Goal: Transaction & Acquisition: Purchase product/service

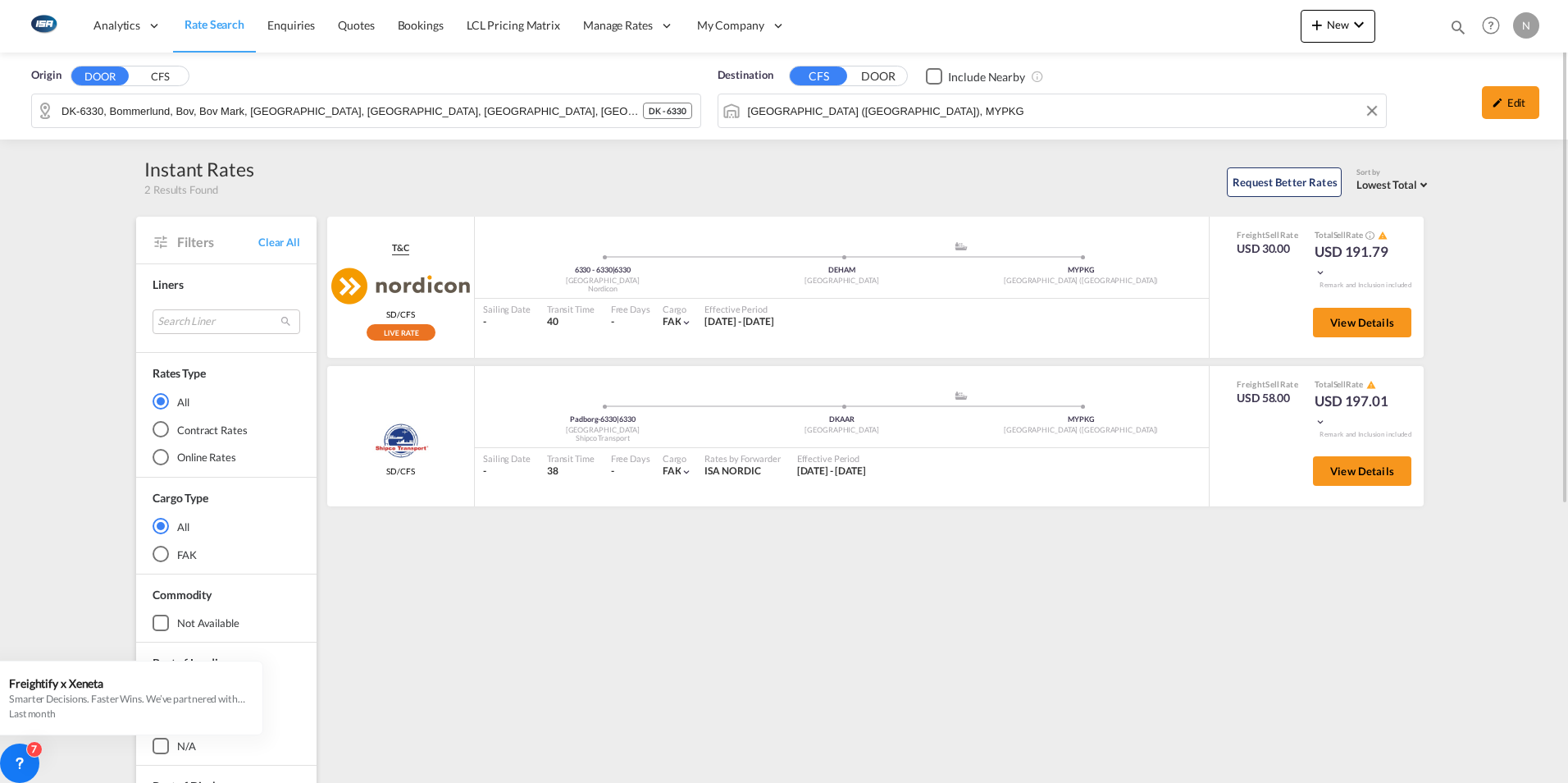
click at [802, 112] on input "[GEOGRAPHIC_DATA] ([GEOGRAPHIC_DATA]), MYPKG" at bounding box center [1063, 110] width 631 height 25
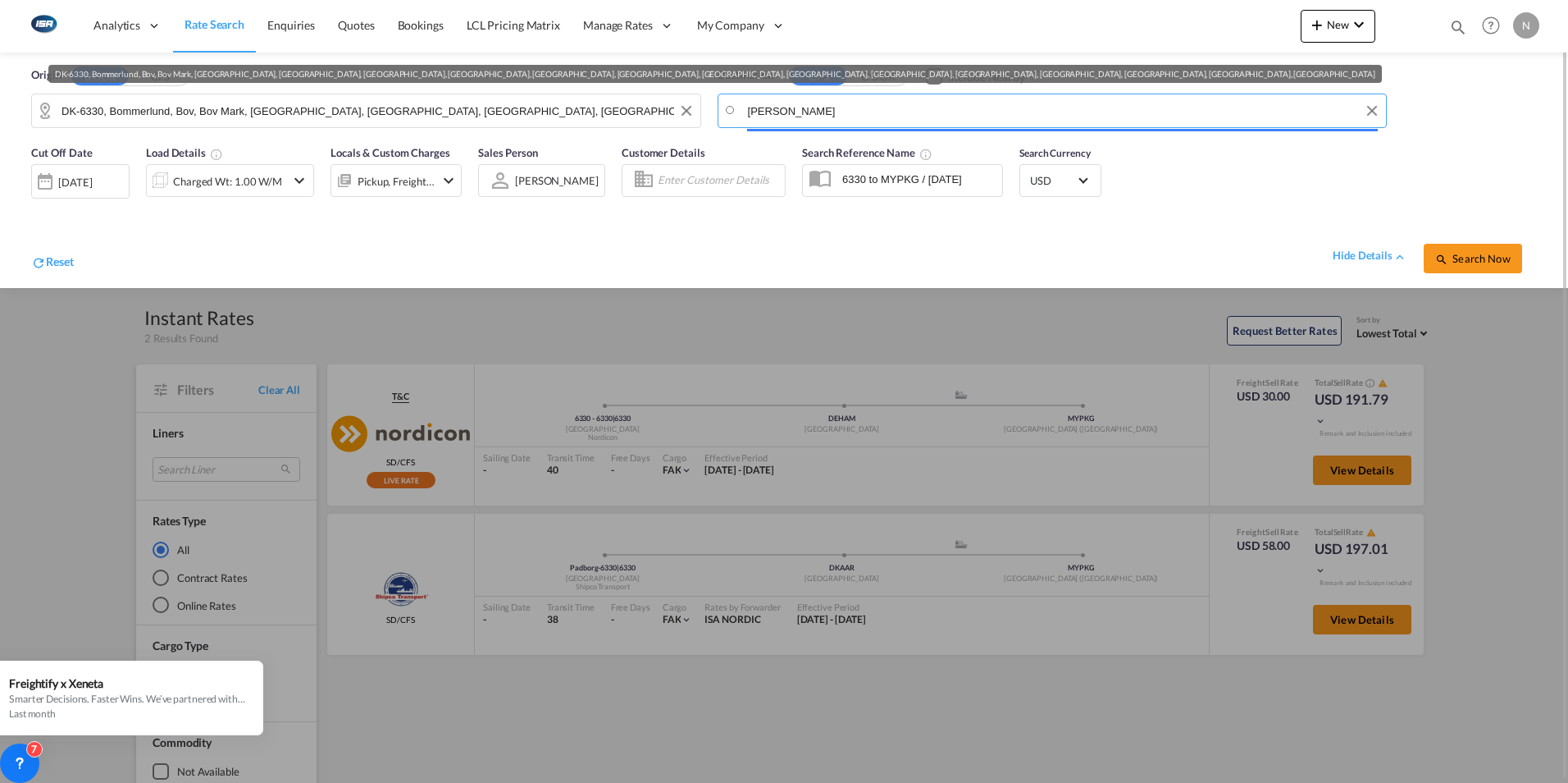
type input "taichu"
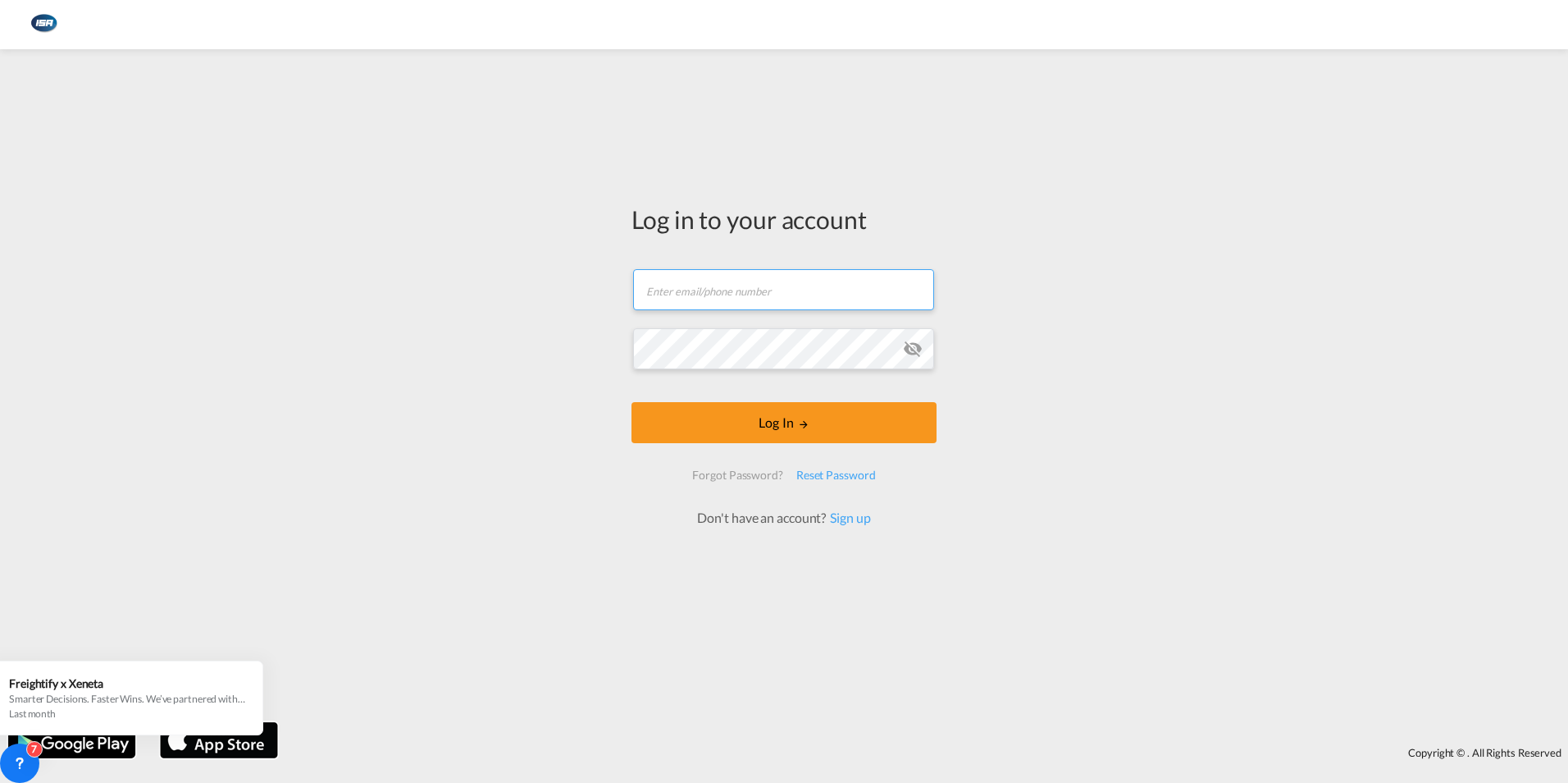
type input "[EMAIL_ADDRESS][DOMAIN_NAME]"
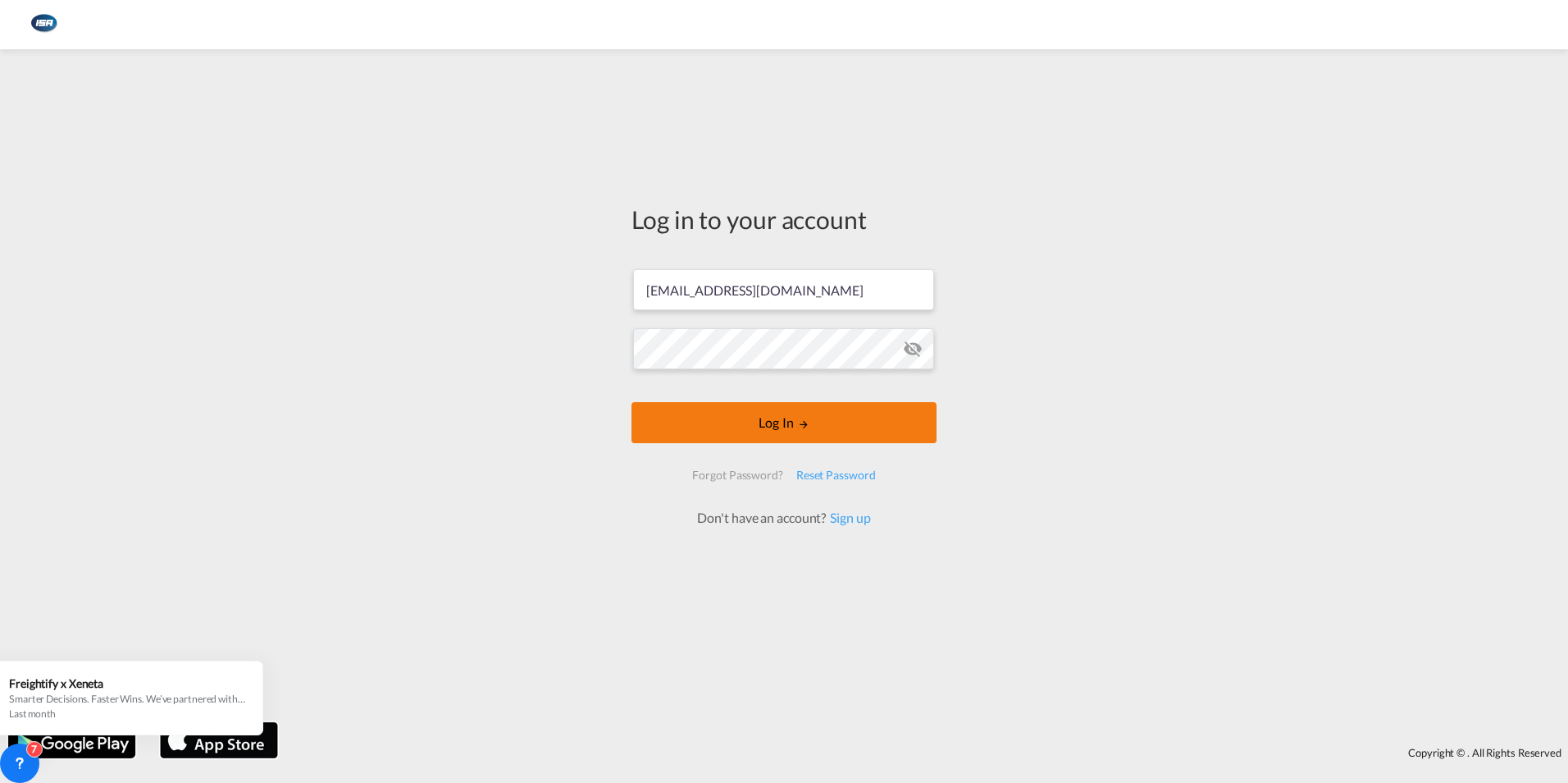
click at [786, 420] on button "Log In" at bounding box center [784, 423] width 305 height 41
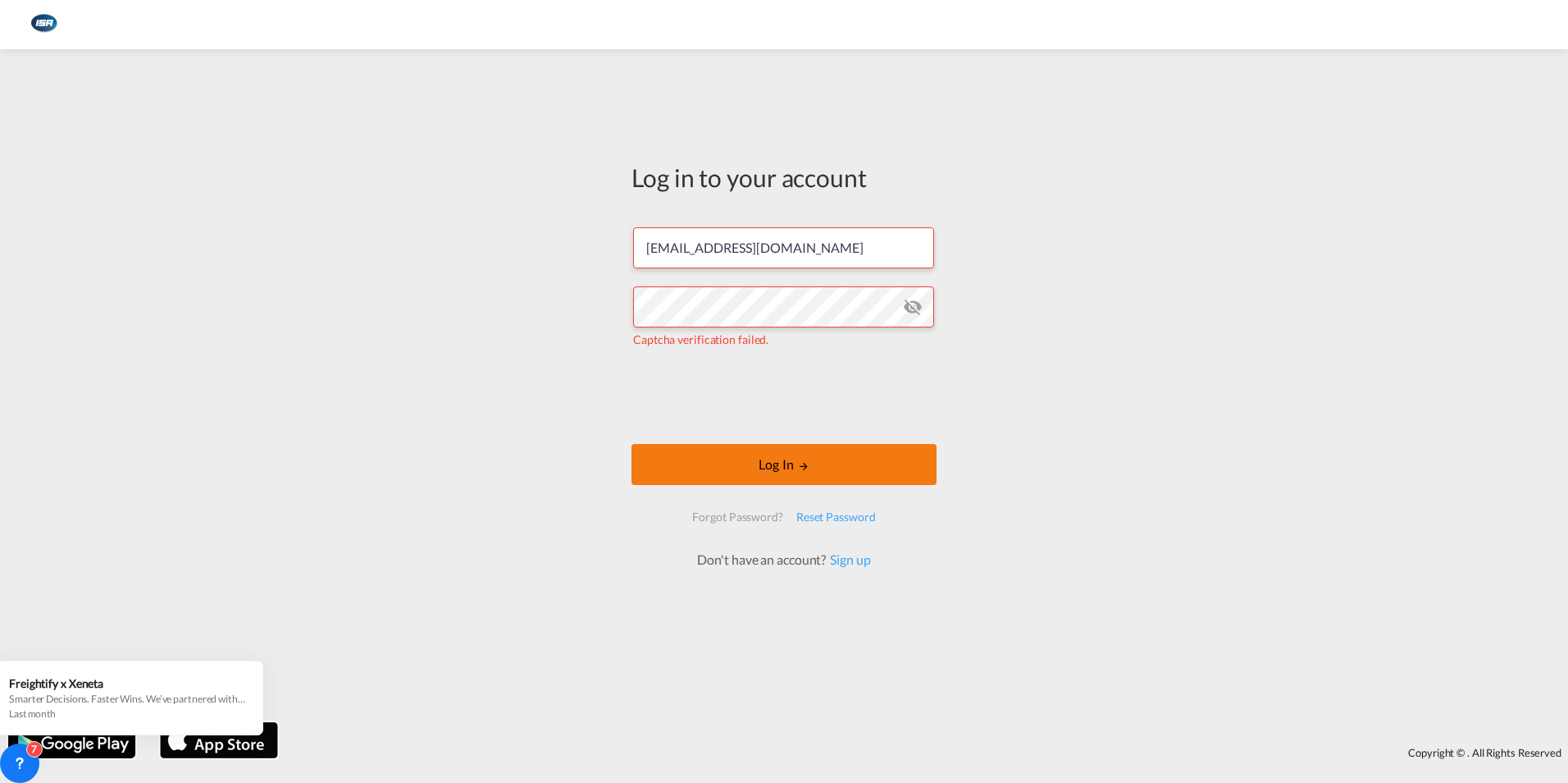
click at [794, 461] on button "Log In" at bounding box center [784, 464] width 305 height 41
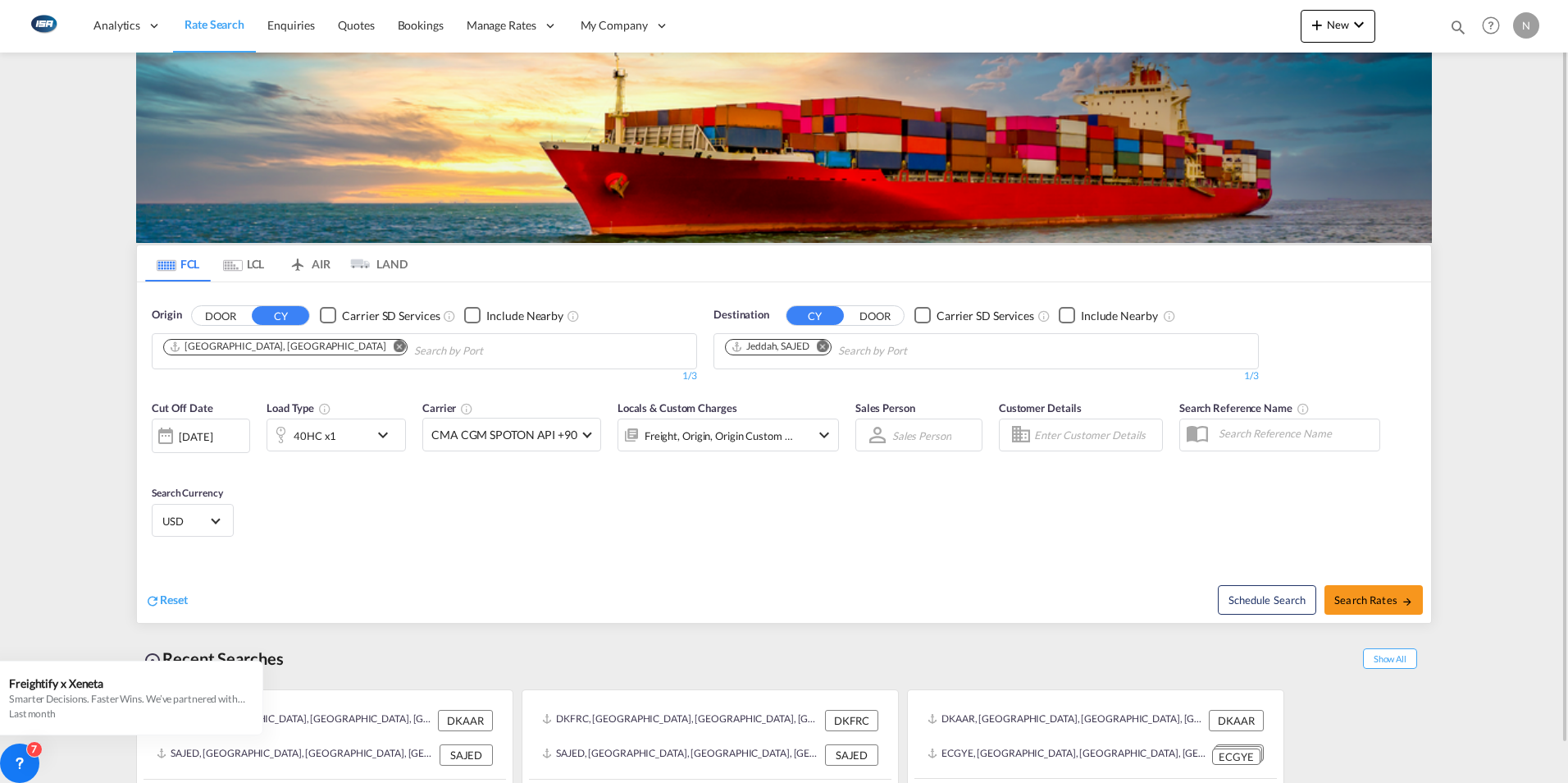
click at [229, 261] on md-icon "Use the left and right arrow keys to navigate between tabs" at bounding box center [232, 265] width 19 height 12
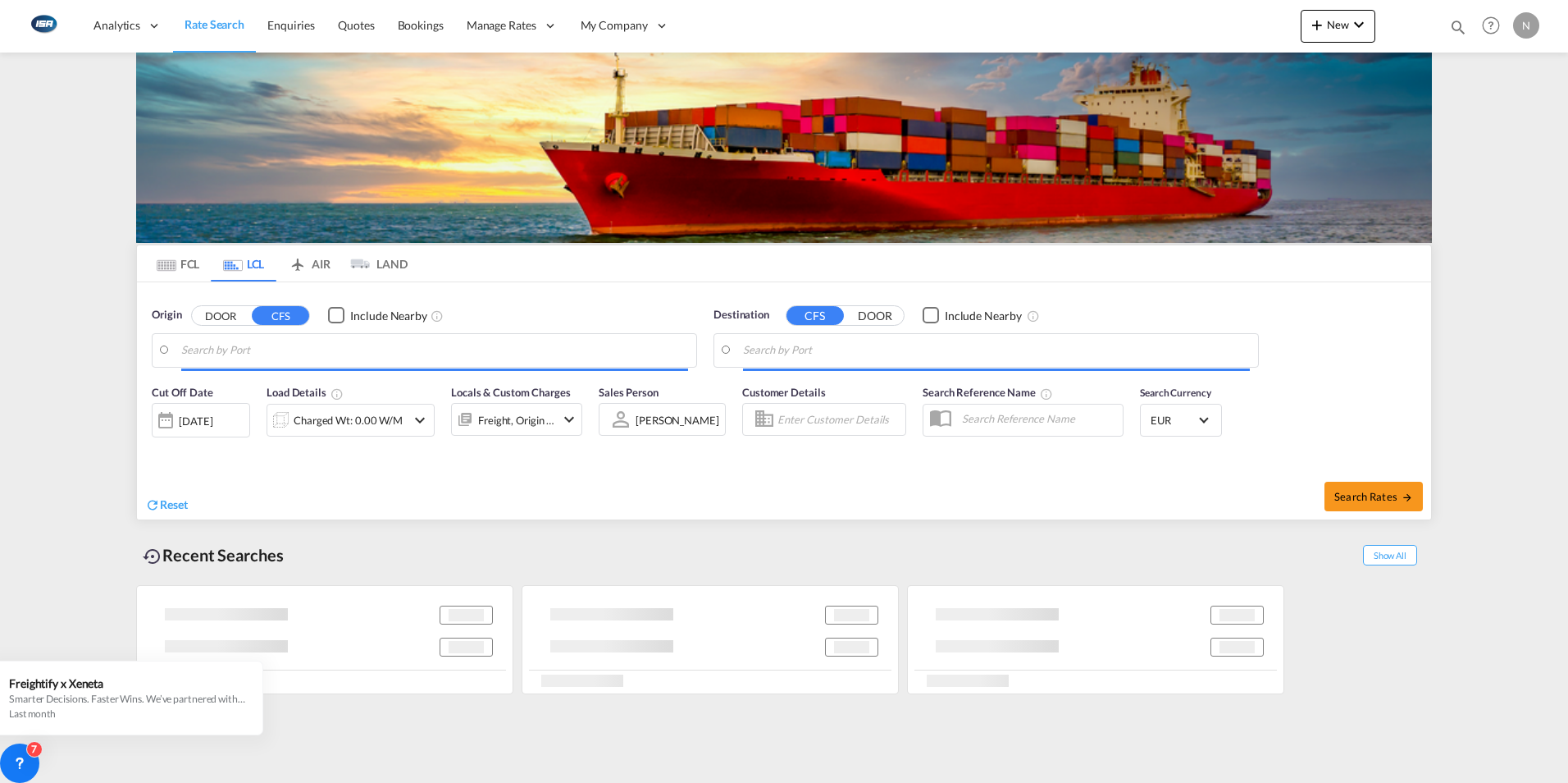
type input "DK-6330, Bommerlund, Bov, Bov Mark, [GEOGRAPHIC_DATA], [GEOGRAPHIC_DATA], [GEOG…"
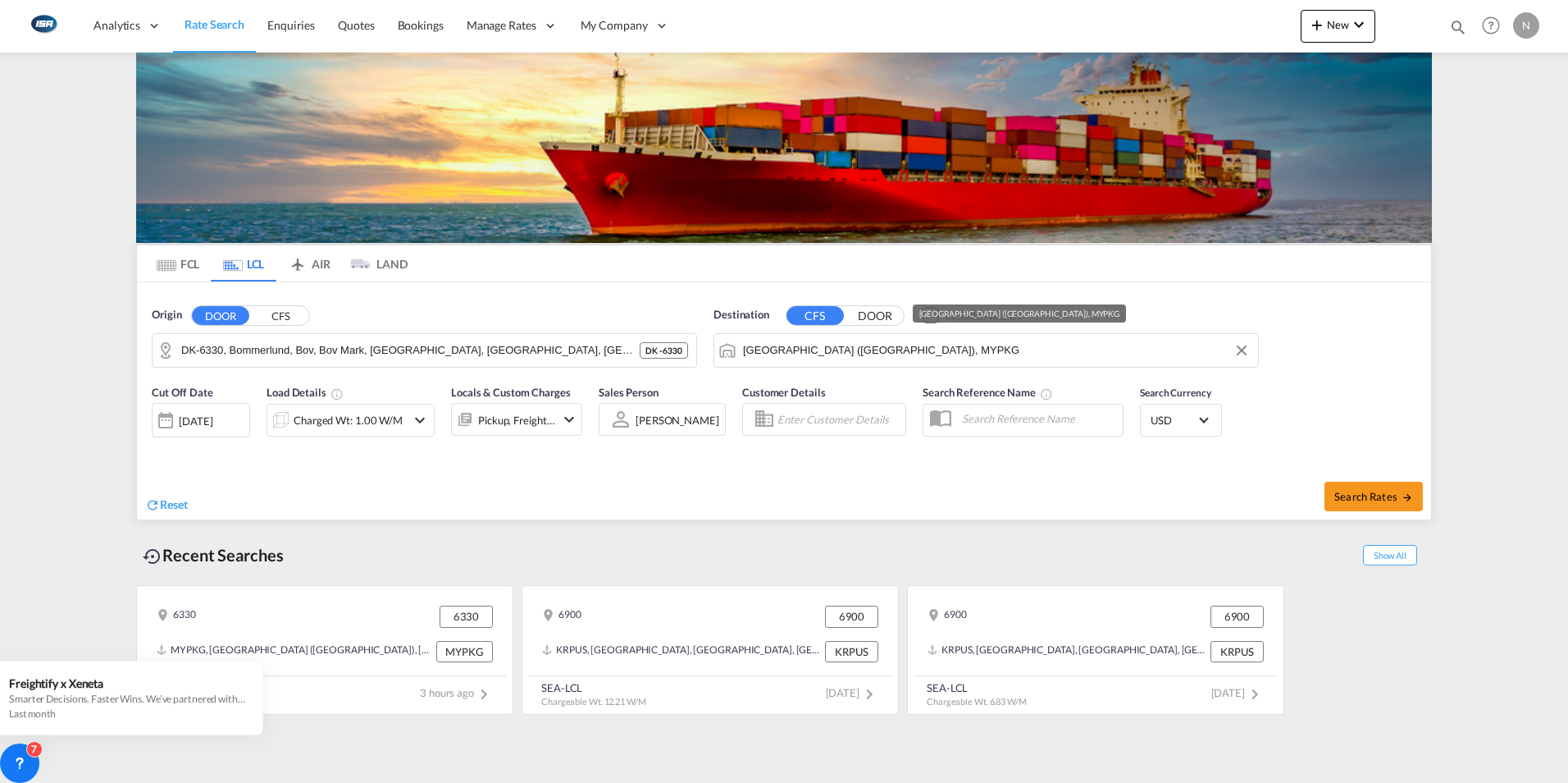
click at [815, 356] on input "[GEOGRAPHIC_DATA] ([GEOGRAPHIC_DATA]), MYPKG" at bounding box center [996, 350] width 507 height 25
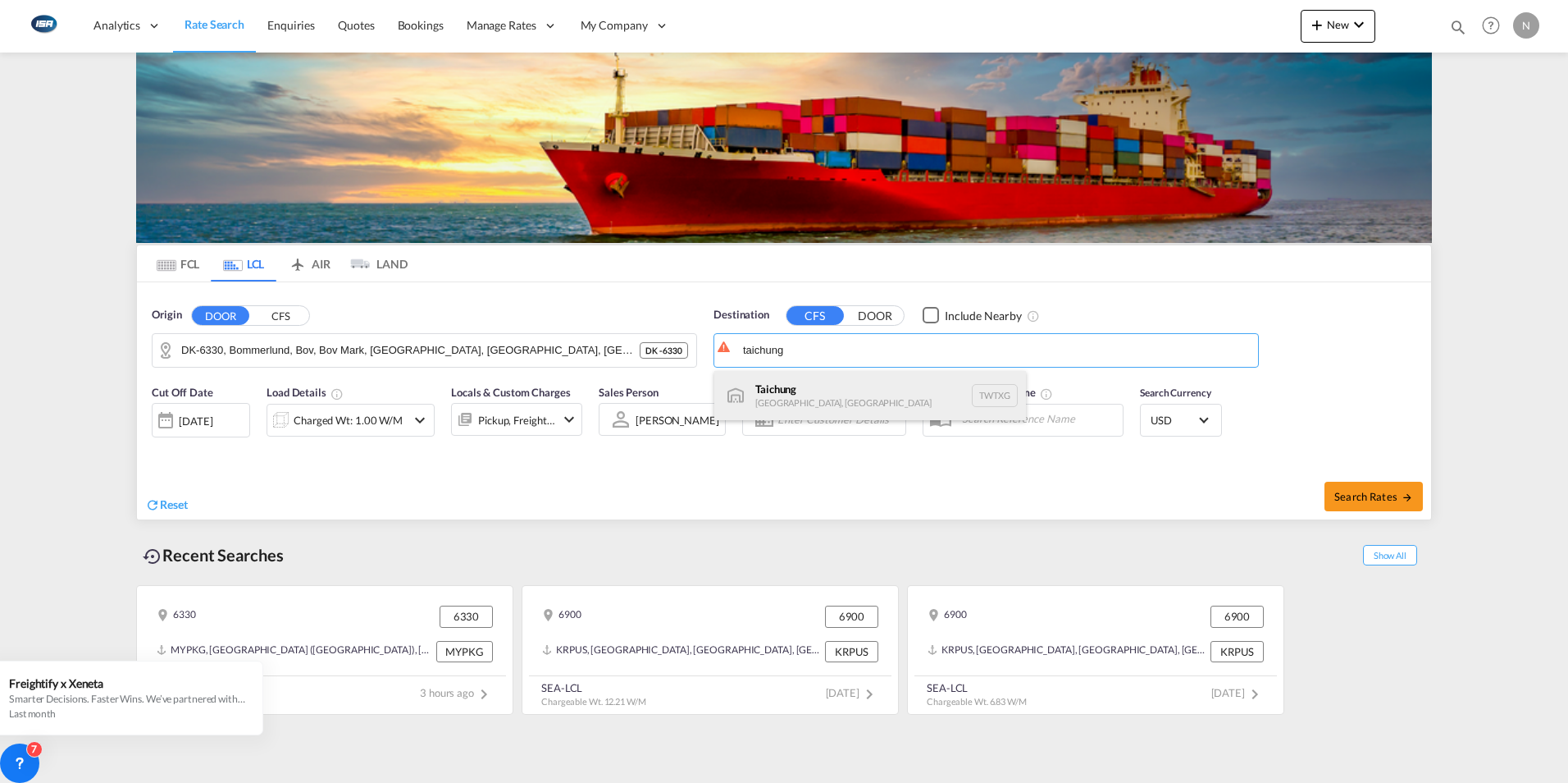
click at [799, 383] on div "Taichung [GEOGRAPHIC_DATA], [GEOGRAPHIC_DATA] TWTXG" at bounding box center [870, 395] width 312 height 49
type input "Taichung, TWTXG"
click at [352, 423] on div "Charged Wt: 1.00 W/M" at bounding box center [348, 420] width 109 height 23
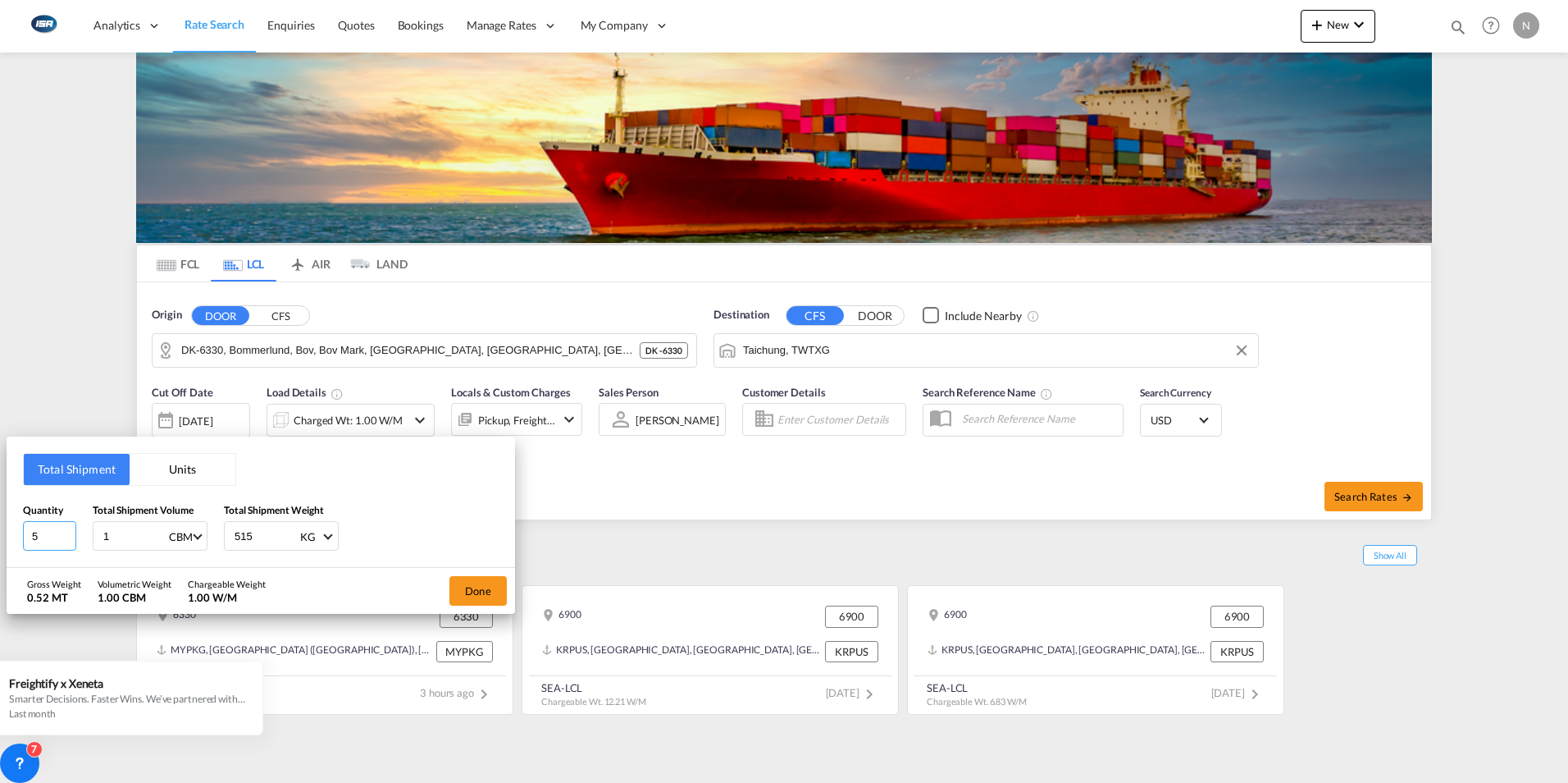
click at [44, 539] on input "5" at bounding box center [50, 536] width 54 height 30
type input "9"
type input "100"
click at [472, 591] on button "Done" at bounding box center [478, 591] width 57 height 30
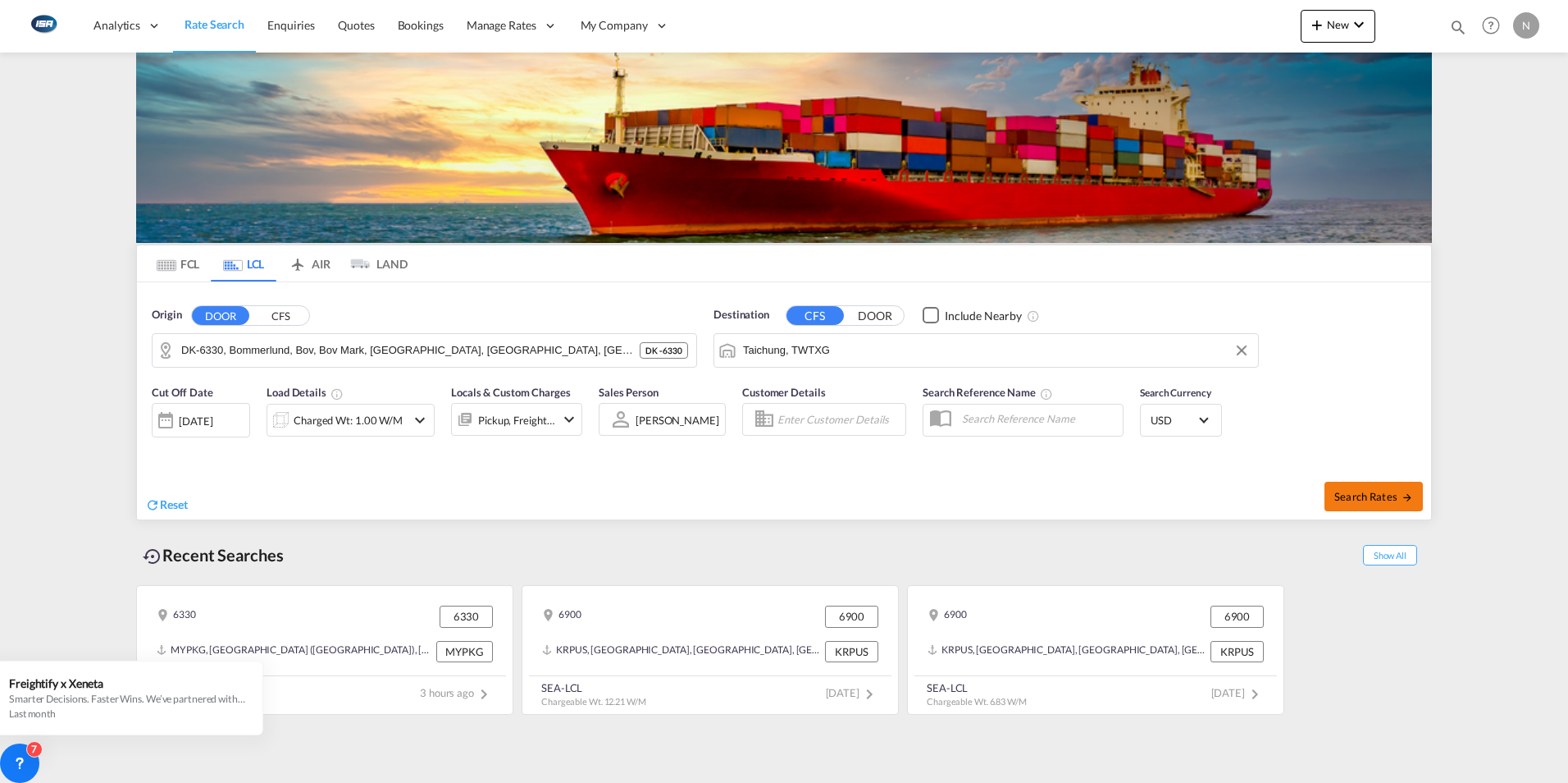
click at [1388, 499] on span "Search Rates" at bounding box center [1374, 497] width 79 height 13
type input "6330 to TWTXG / [DATE]"
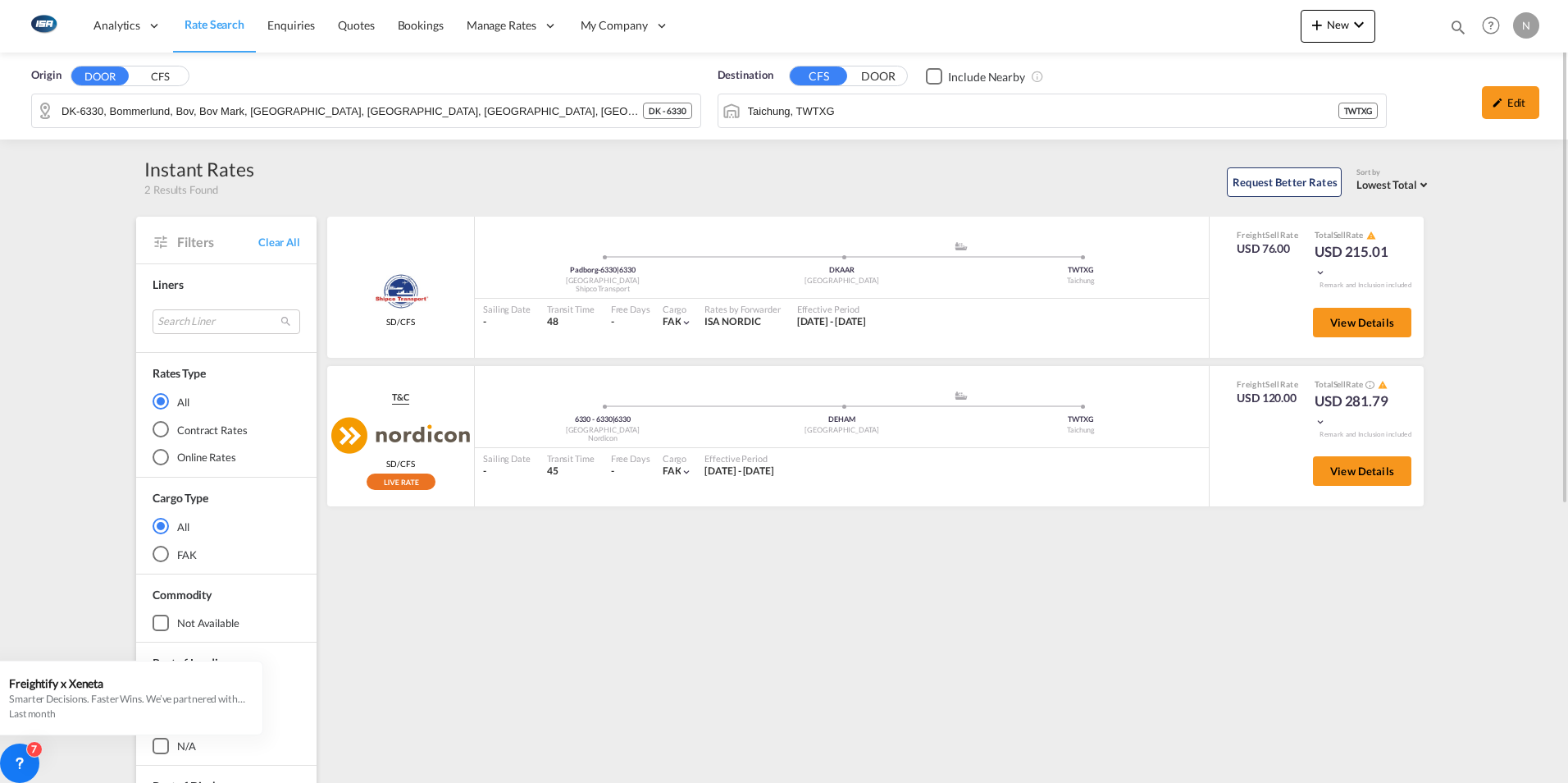
click at [221, 19] on span "Rate Search" at bounding box center [214, 24] width 60 height 14
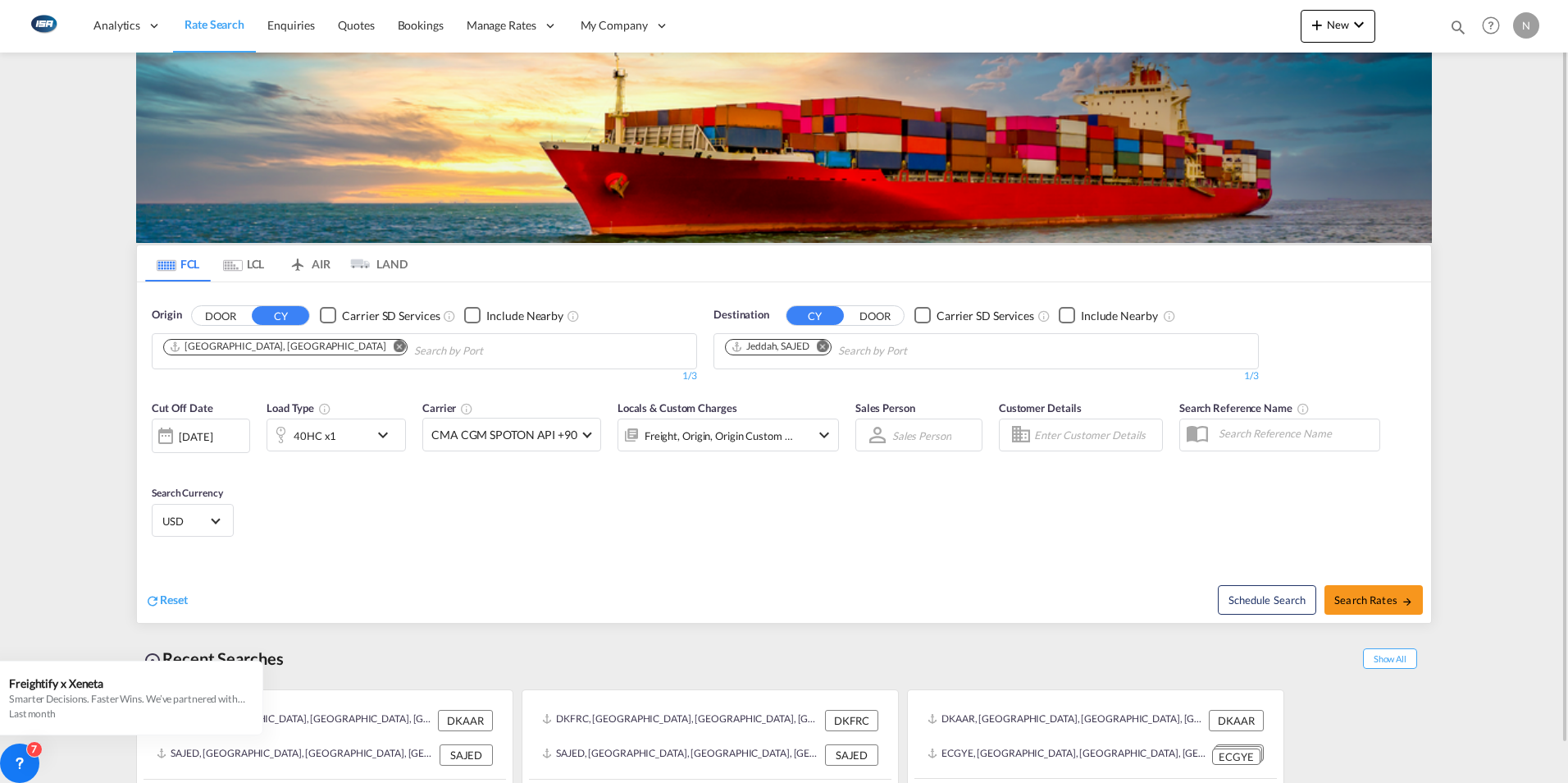
click at [394, 347] on md-icon "Remove" at bounding box center [399, 346] width 12 height 12
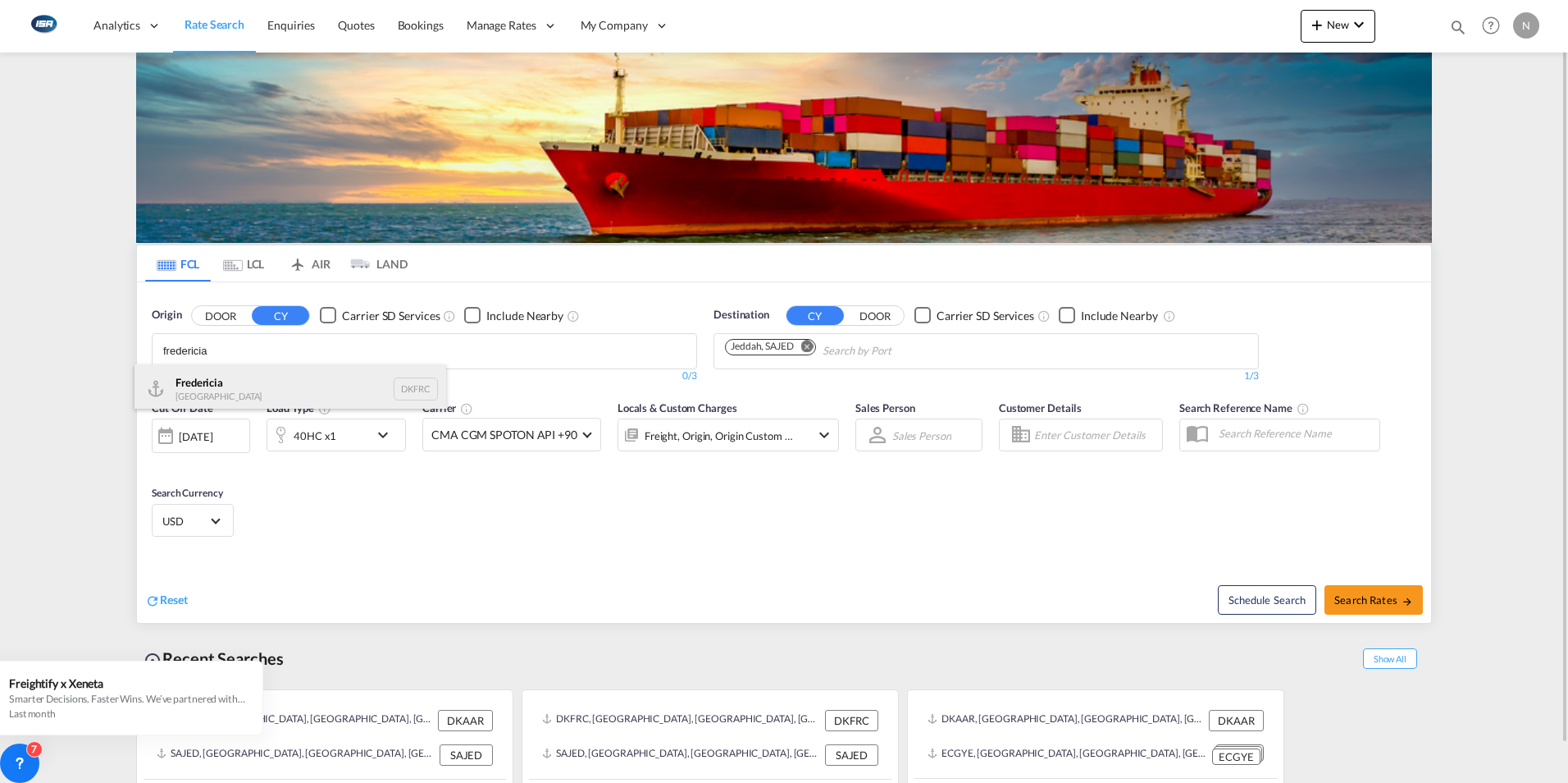
type input "fredericia"
click at [194, 387] on div "Fredericia [GEOGRAPHIC_DATA] DKFRC" at bounding box center [290, 388] width 312 height 49
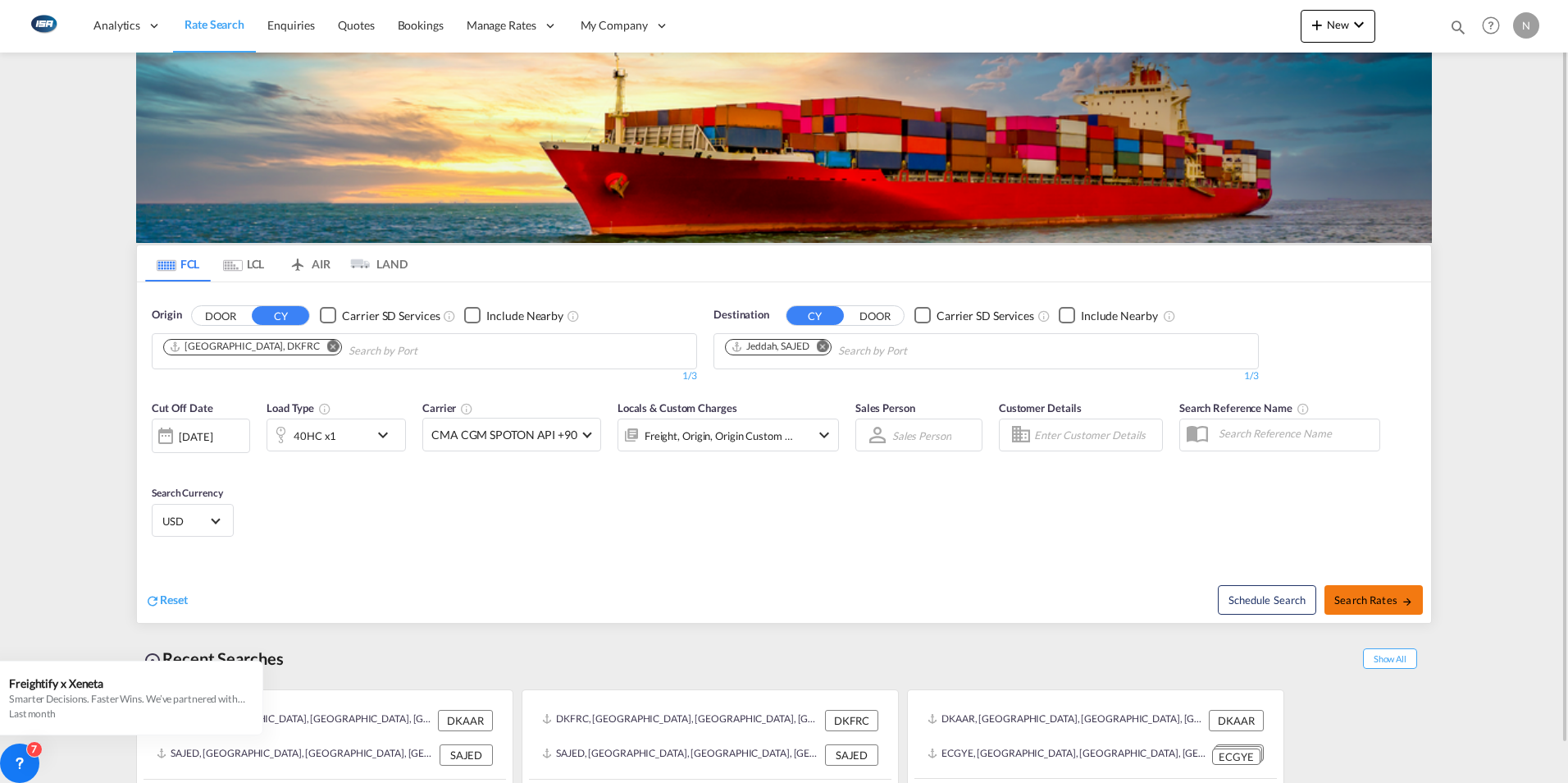
click at [1375, 596] on span "Search Rates" at bounding box center [1374, 600] width 79 height 13
type input "DKFRC to SAJED / [DATE]"
